Goal: Task Accomplishment & Management: Use online tool/utility

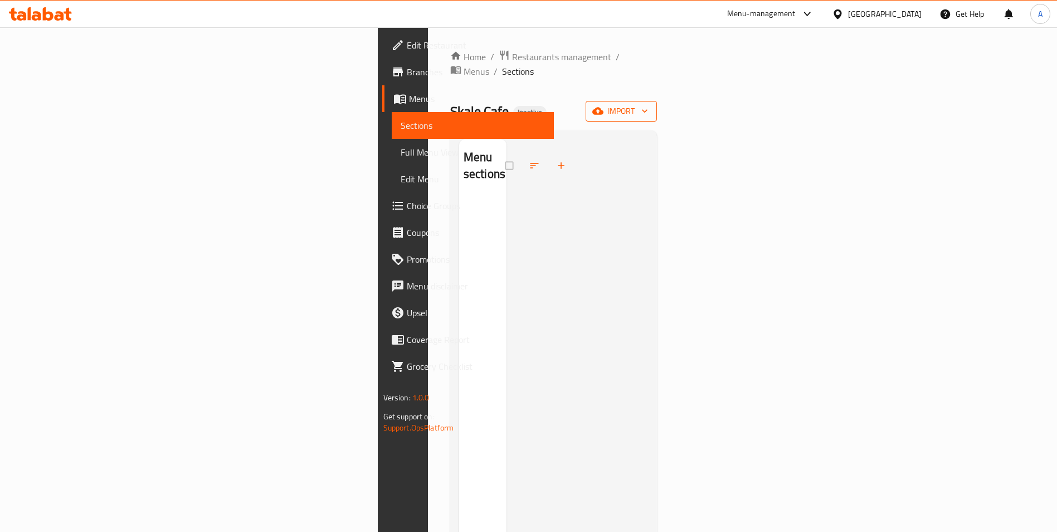
click at [648, 104] on span "import" at bounding box center [622, 111] width 54 height 14
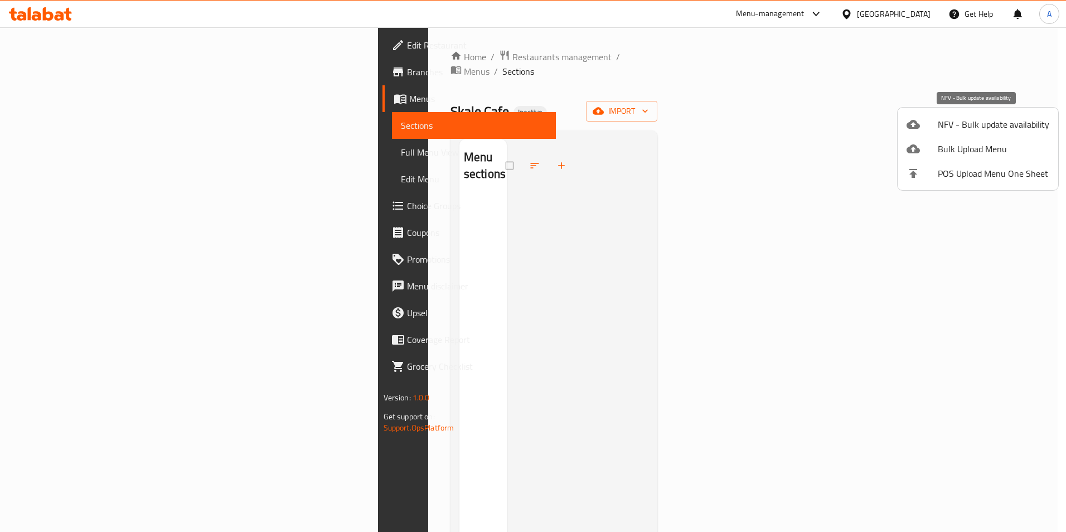
click at [957, 124] on span "NFV - Bulk update availability" at bounding box center [993, 124] width 111 height 13
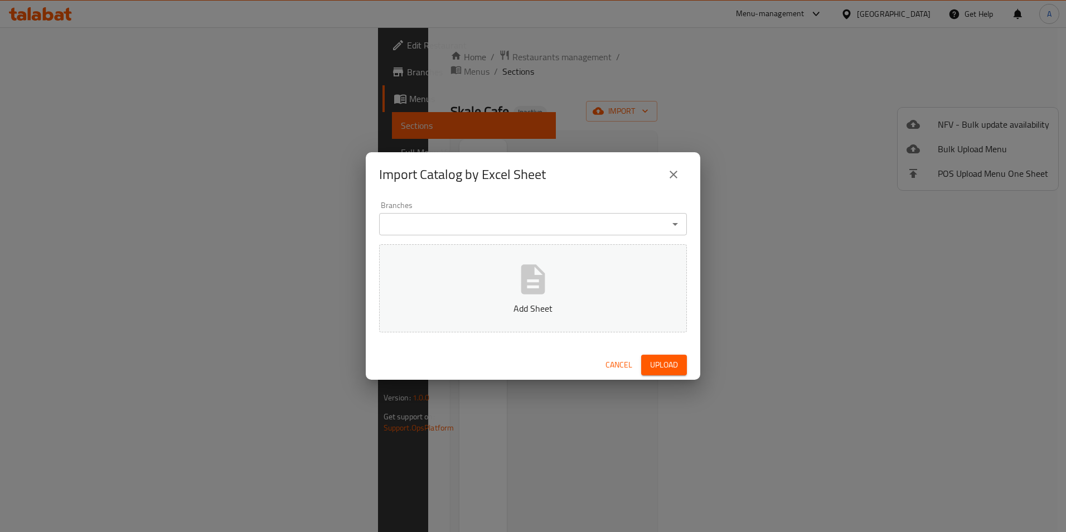
click at [677, 173] on icon "close" at bounding box center [673, 174] width 13 height 13
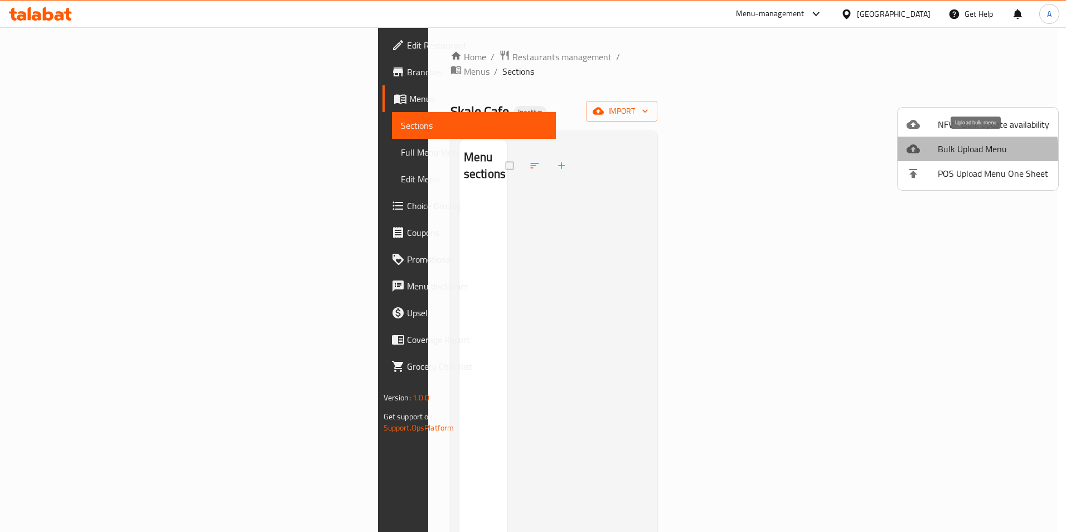
click at [943, 155] on span "Bulk Upload Menu" at bounding box center [993, 148] width 111 height 13
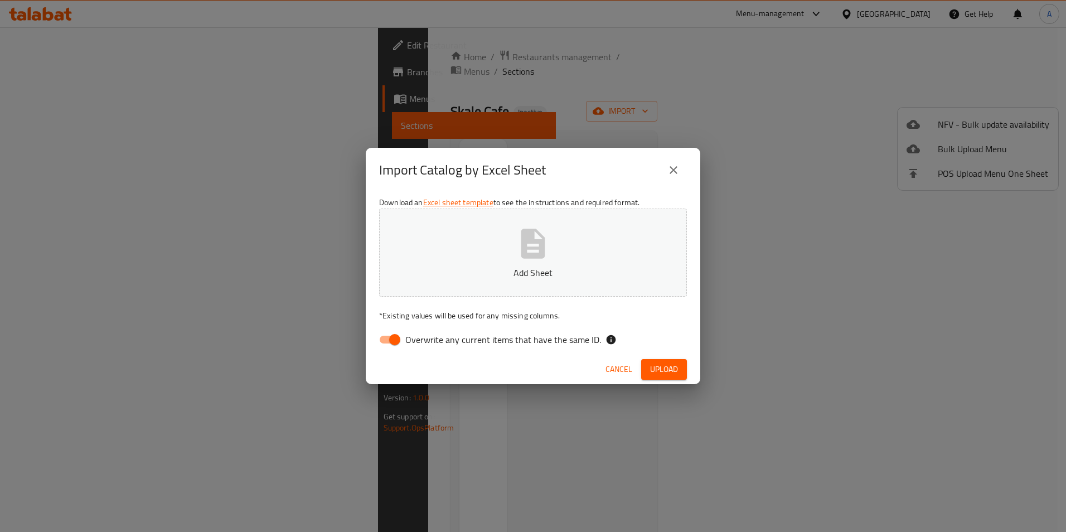
click at [405, 333] on span "Overwrite any current items that have the same ID." at bounding box center [503, 339] width 196 height 13
click at [405, 333] on input "Overwrite any current items that have the same ID." at bounding box center [395, 339] width 64 height 21
checkbox input "false"
click at [669, 365] on span "Upload" at bounding box center [664, 369] width 28 height 14
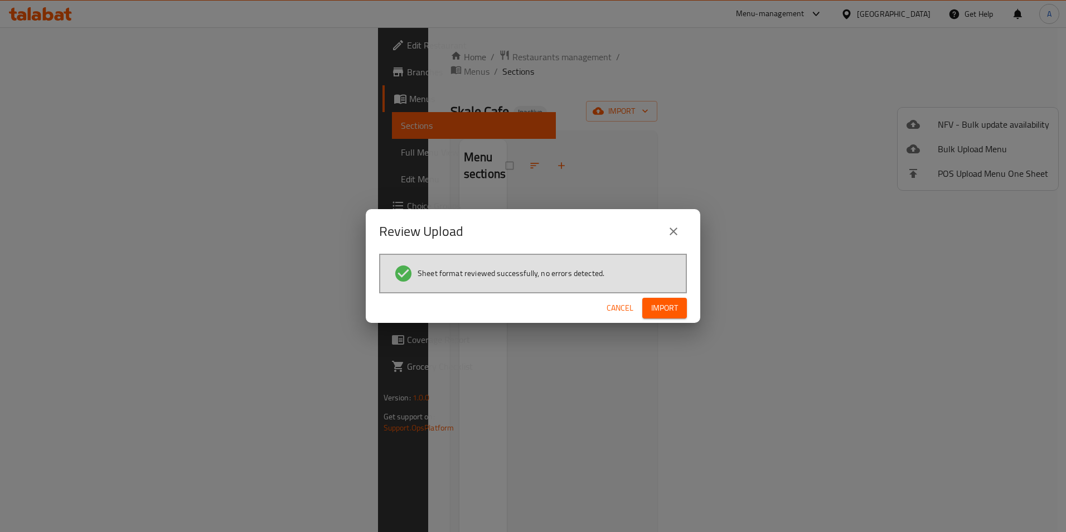
click at [651, 303] on span "Import" at bounding box center [664, 308] width 27 height 14
